Goal: Task Accomplishment & Management: Manage account settings

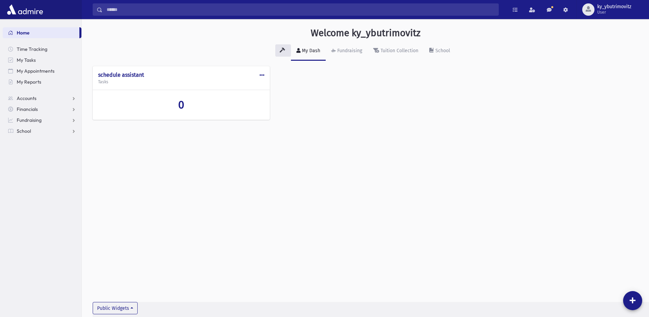
click at [119, 11] on input "Search" at bounding box center [301, 9] width 396 height 12
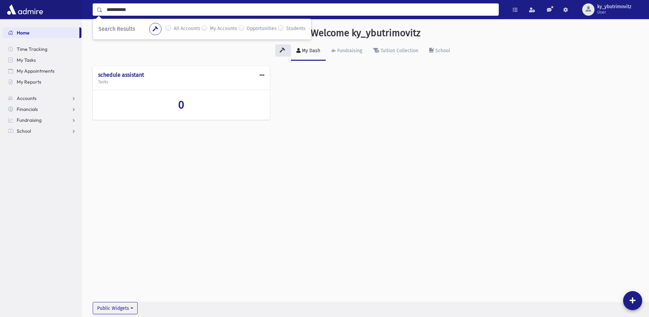
type input "**********"
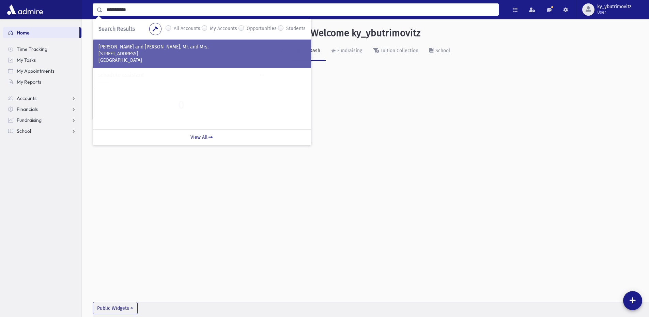
click at [145, 57] on p "[GEOGRAPHIC_DATA]" at bounding box center [202, 60] width 207 height 7
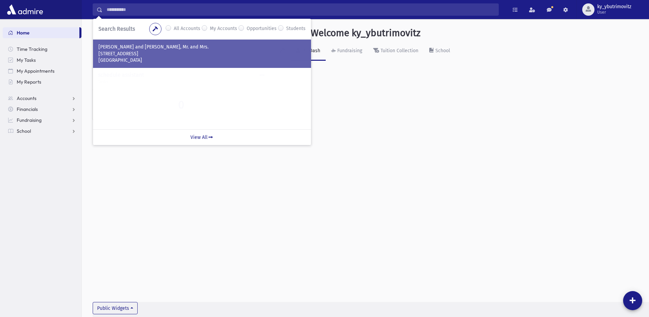
click at [145, 57] on p "[GEOGRAPHIC_DATA]" at bounding box center [202, 60] width 207 height 7
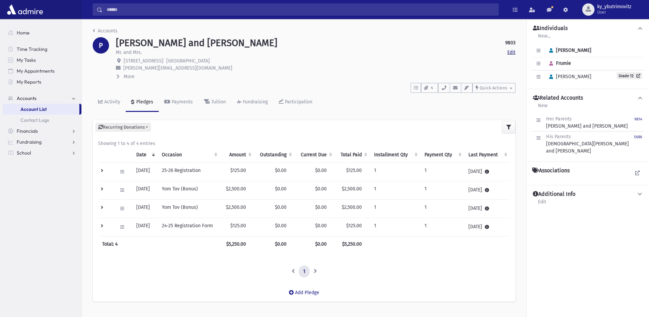
click at [512, 53] on link "Edit" at bounding box center [512, 52] width 8 height 7
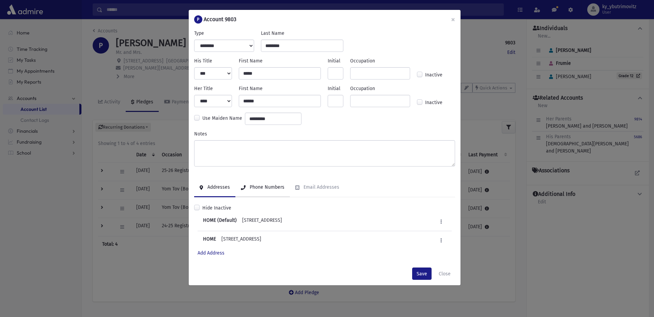
click at [266, 184] on div "Phone Numbers" at bounding box center [267, 187] width 36 height 6
